Goal: Task Accomplishment & Management: Manage account settings

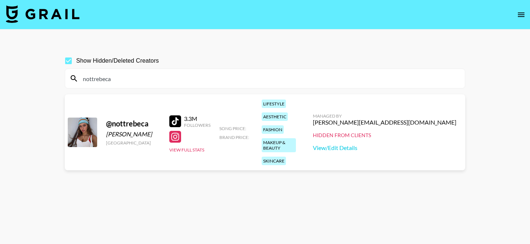
scroll to position [35, 0]
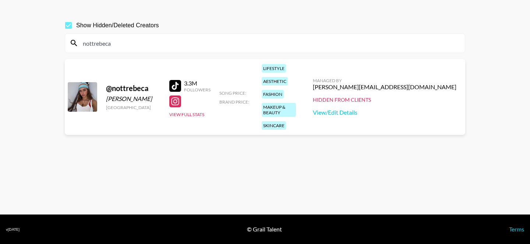
click at [188, 45] on input "nottrebeca" at bounding box center [269, 43] width 382 height 12
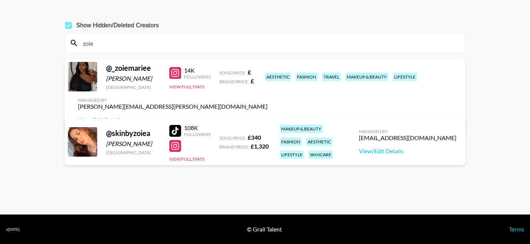
type input "zoie"
click at [274, 94] on div "Managed By [PERSON_NAME][EMAIL_ADDRESS][PERSON_NAME][DOMAIN_NAME] View/Edit Det…" at bounding box center [172, 110] width 201 height 38
click at [268, 116] on link "View/Edit Details" at bounding box center [173, 119] width 190 height 7
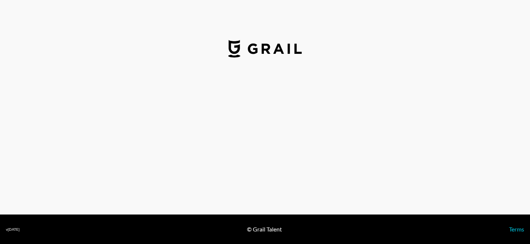
select select "GBP"
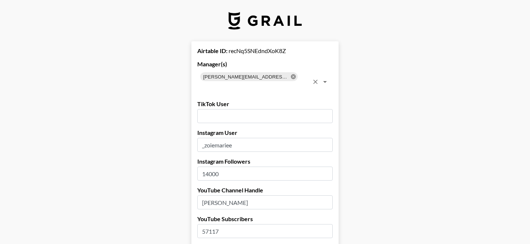
click at [291, 78] on icon at bounding box center [293, 76] width 5 height 5
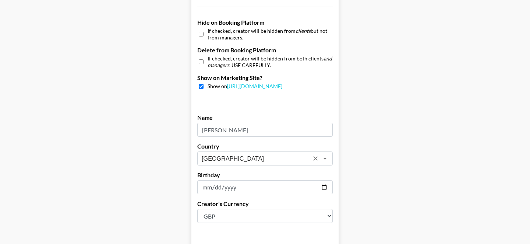
scroll to position [678, 0]
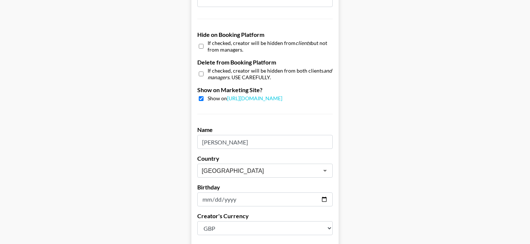
click at [200, 49] on input "checkbox" at bounding box center [201, 46] width 5 height 11
checkbox input "true"
click at [201, 100] on input "checkbox" at bounding box center [201, 98] width 5 height 5
checkbox input "false"
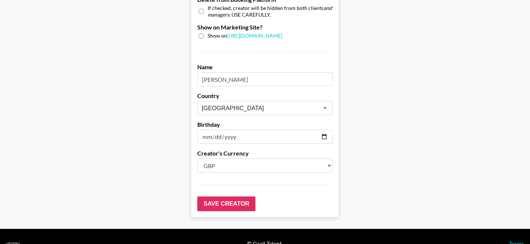
scroll to position [755, 0]
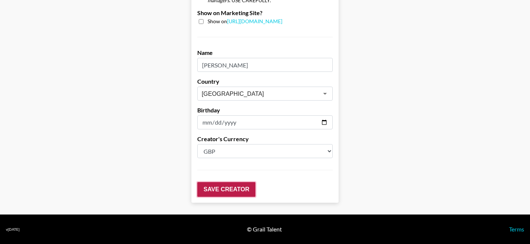
click at [220, 191] on input "Save Creator" at bounding box center [226, 189] width 58 height 15
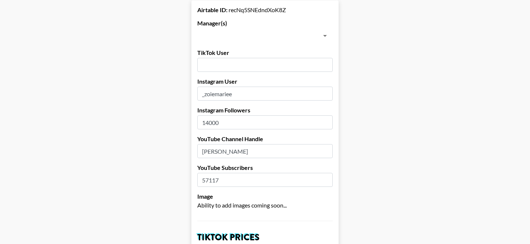
scroll to position [71, 0]
